Goal: Task Accomplishment & Management: Manage account settings

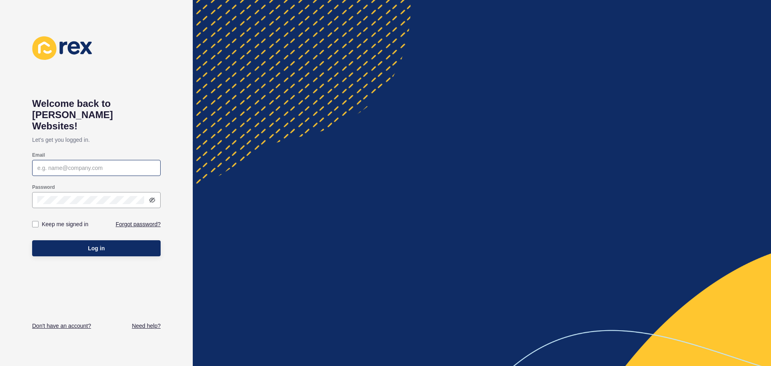
click at [91, 160] on div at bounding box center [96, 168] width 129 height 16
type input "emma.soineva@ayre.com.au"
click at [123, 212] on div "Keep me signed in Forgot password?" at bounding box center [96, 224] width 129 height 24
click at [123, 220] on link "Forgot password?" at bounding box center [138, 224] width 45 height 8
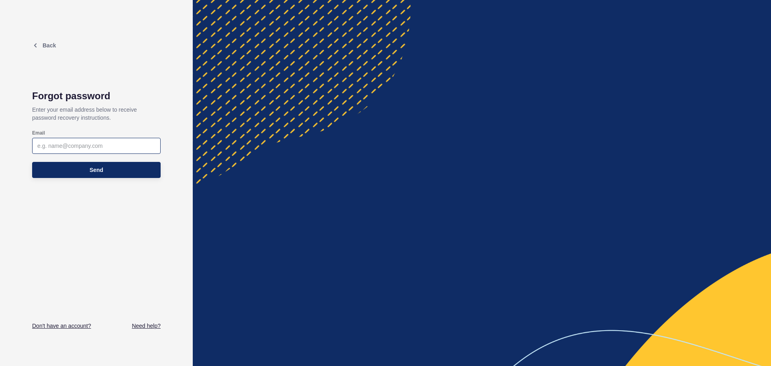
click at [112, 151] on div at bounding box center [96, 146] width 129 height 16
type input "emma.soineva@ayre.com.au"
click at [106, 178] on div "Send" at bounding box center [96, 170] width 129 height 24
click at [104, 168] on button "Send" at bounding box center [96, 170] width 129 height 16
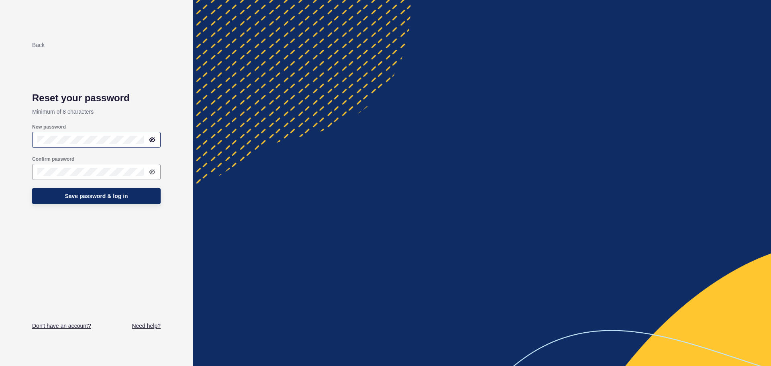
click at [77, 145] on div at bounding box center [96, 140] width 129 height 16
click at [154, 142] on icon at bounding box center [152, 140] width 6 height 6
click at [149, 169] on div at bounding box center [149, 172] width 11 height 6
click at [150, 169] on icon at bounding box center [152, 172] width 6 height 6
click at [61, 192] on button "Save password & log in" at bounding box center [96, 196] width 129 height 16
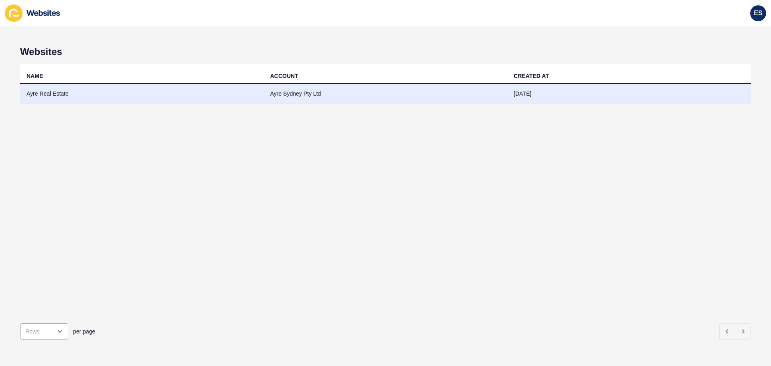
click at [88, 89] on td "Ayre Real Estate" at bounding box center [142, 94] width 244 height 20
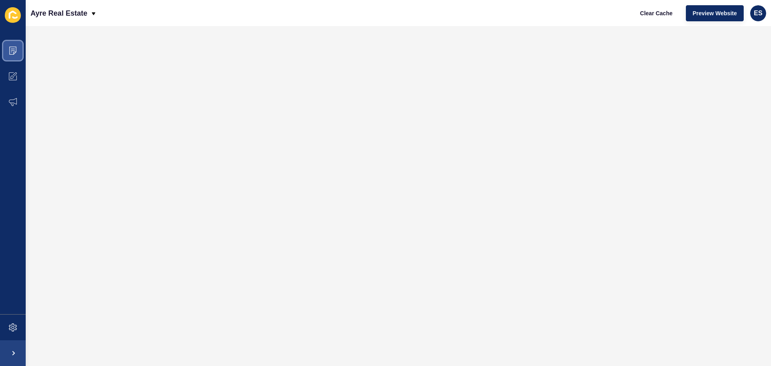
click at [18, 52] on span at bounding box center [13, 51] width 26 height 26
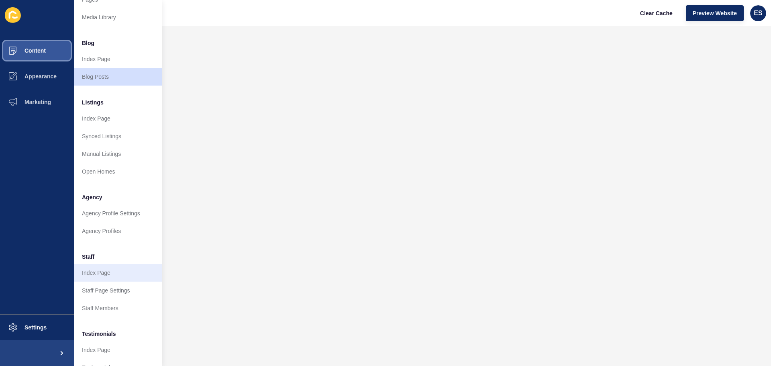
scroll to position [80, 0]
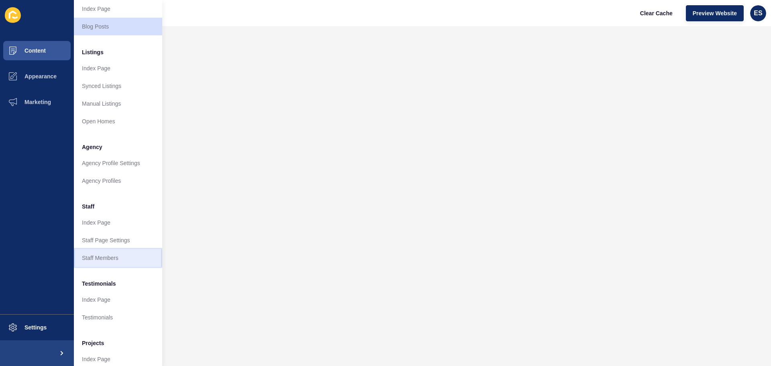
click at [104, 255] on link "Staff Members" at bounding box center [118, 258] width 88 height 18
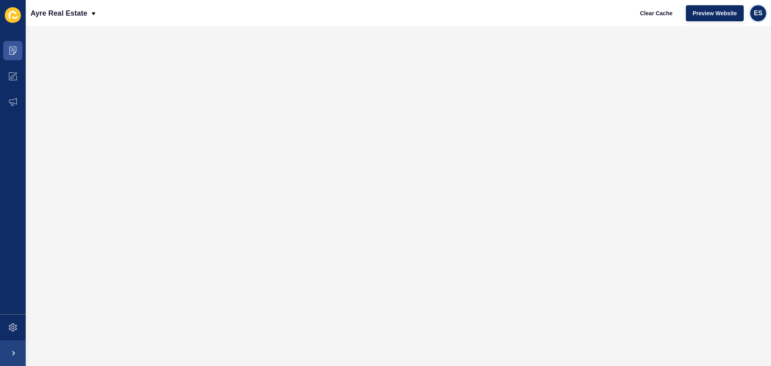
click at [761, 15] on span "ES" at bounding box center [758, 13] width 8 height 8
click at [732, 65] on link "Logout" at bounding box center [739, 67] width 59 height 18
